Goal: Navigation & Orientation: Find specific page/section

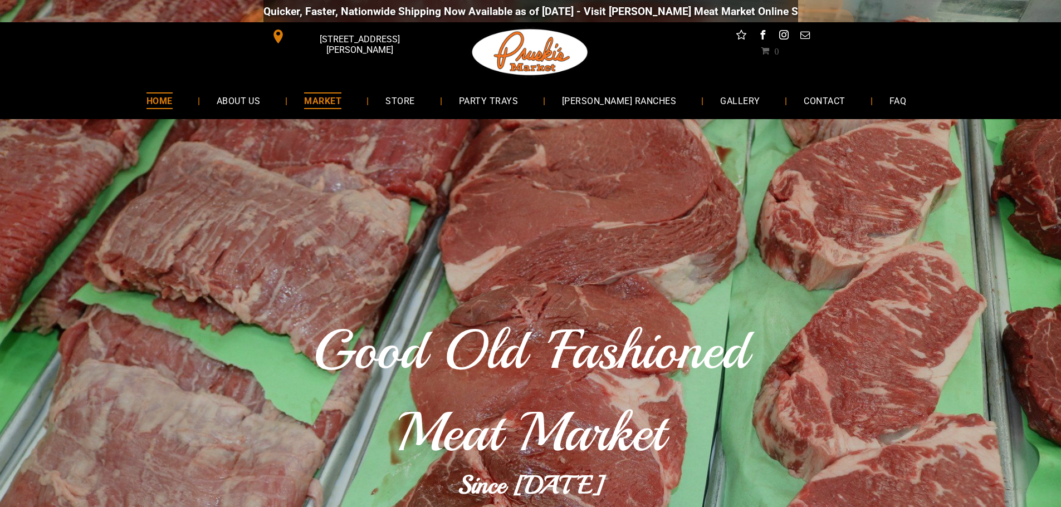
click at [341, 105] on span "MARKET" at bounding box center [322, 100] width 37 height 16
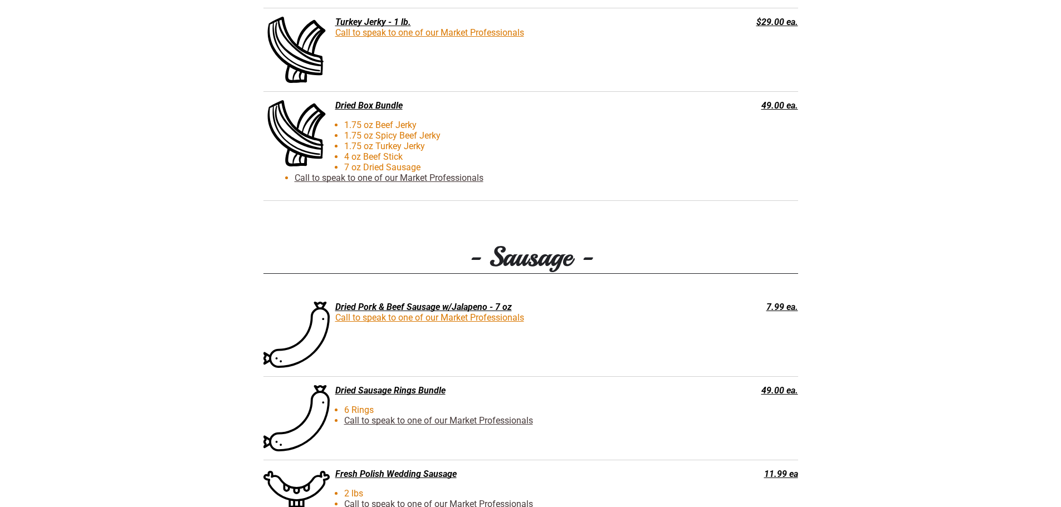
scroll to position [1429, 0]
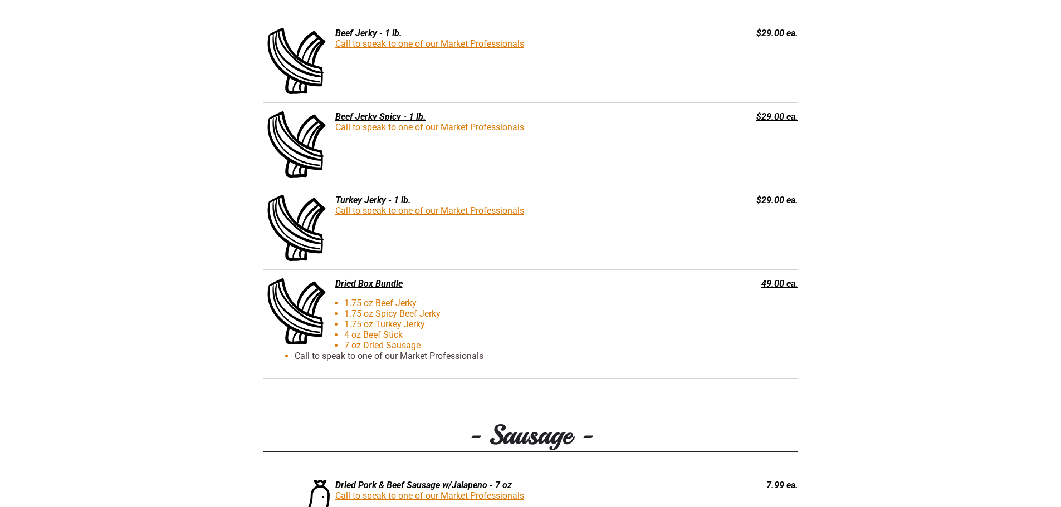
drag, startPoint x: 162, startPoint y: 229, endPoint x: 100, endPoint y: 234, distance: 62.1
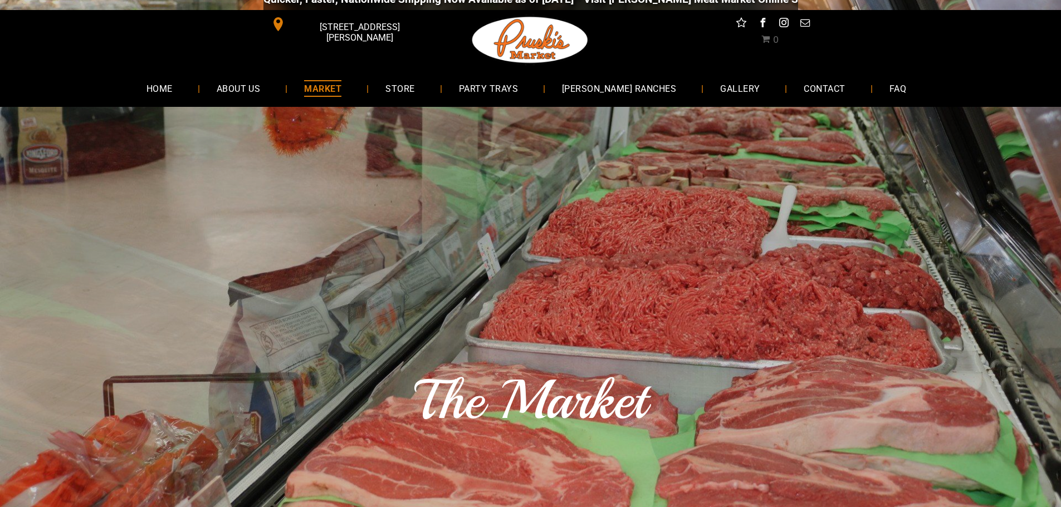
scroll to position [0, 0]
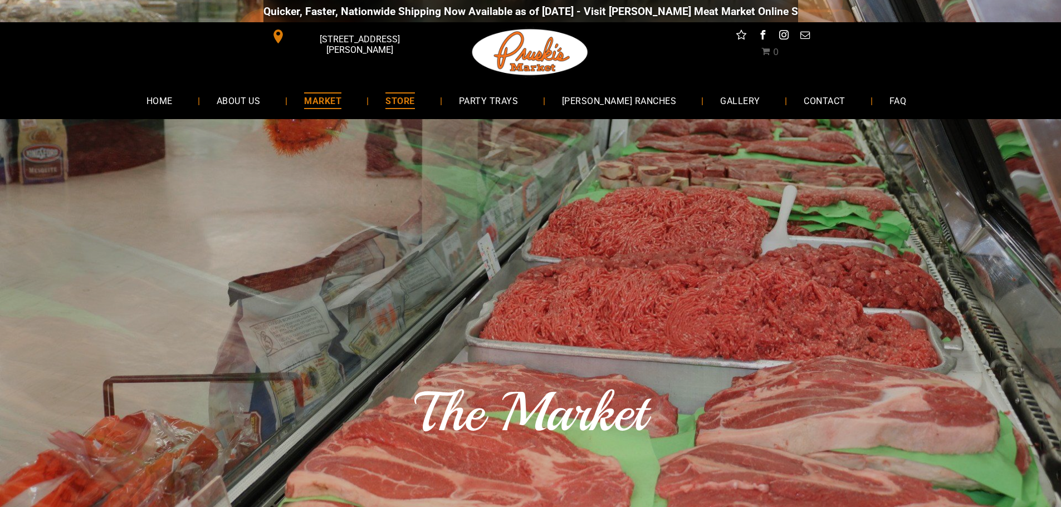
click at [414, 101] on span "STORE" at bounding box center [399, 100] width 29 height 16
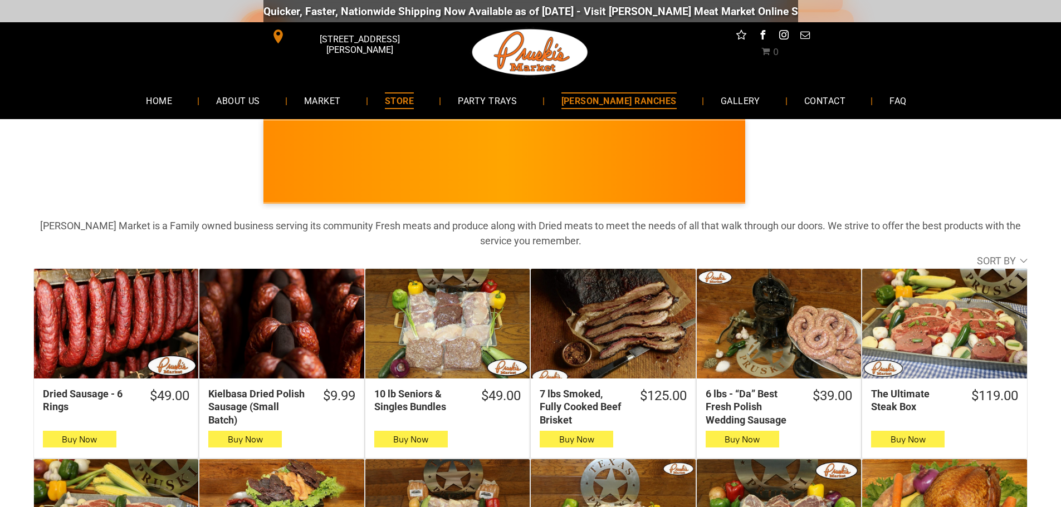
click at [625, 106] on span "[PERSON_NAME] RANCHES" at bounding box center [618, 100] width 115 height 16
